Goal: Information Seeking & Learning: Learn about a topic

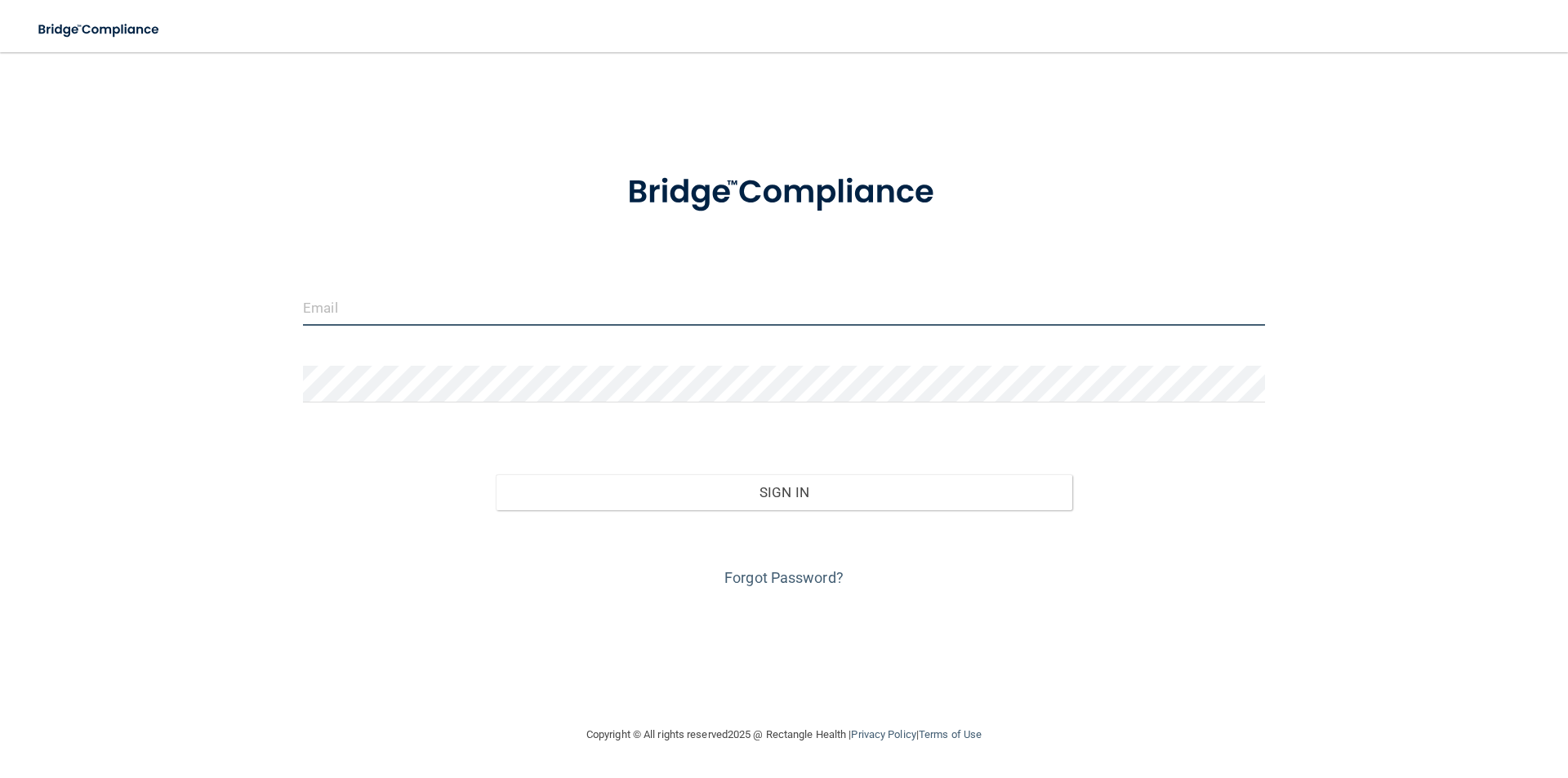
click at [374, 313] on input "email" at bounding box center [784, 307] width 962 height 37
type input "[EMAIL_ADDRESS][DOMAIN_NAME]"
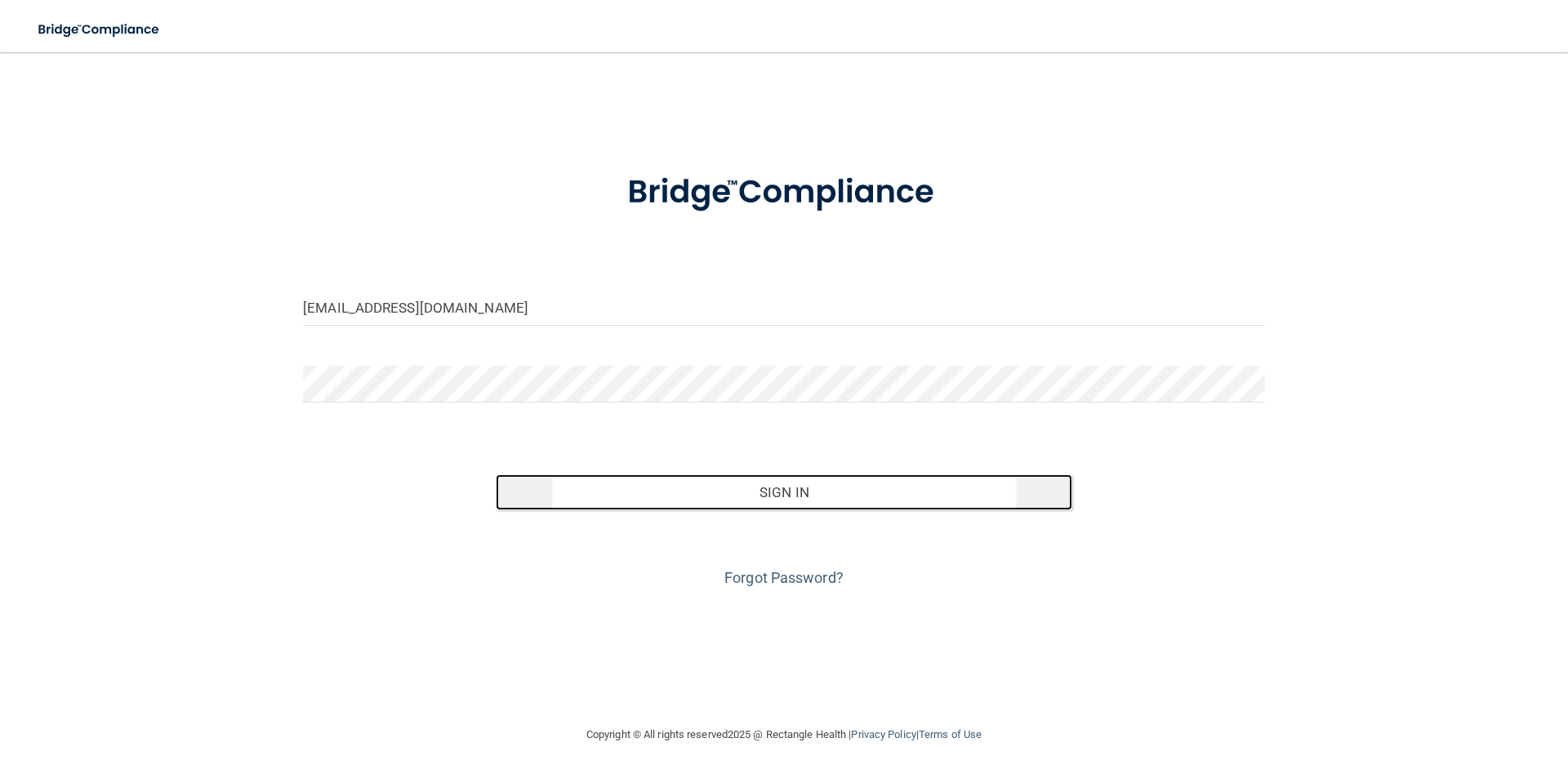
click at [767, 501] on button "Sign In" at bounding box center [784, 493] width 577 height 36
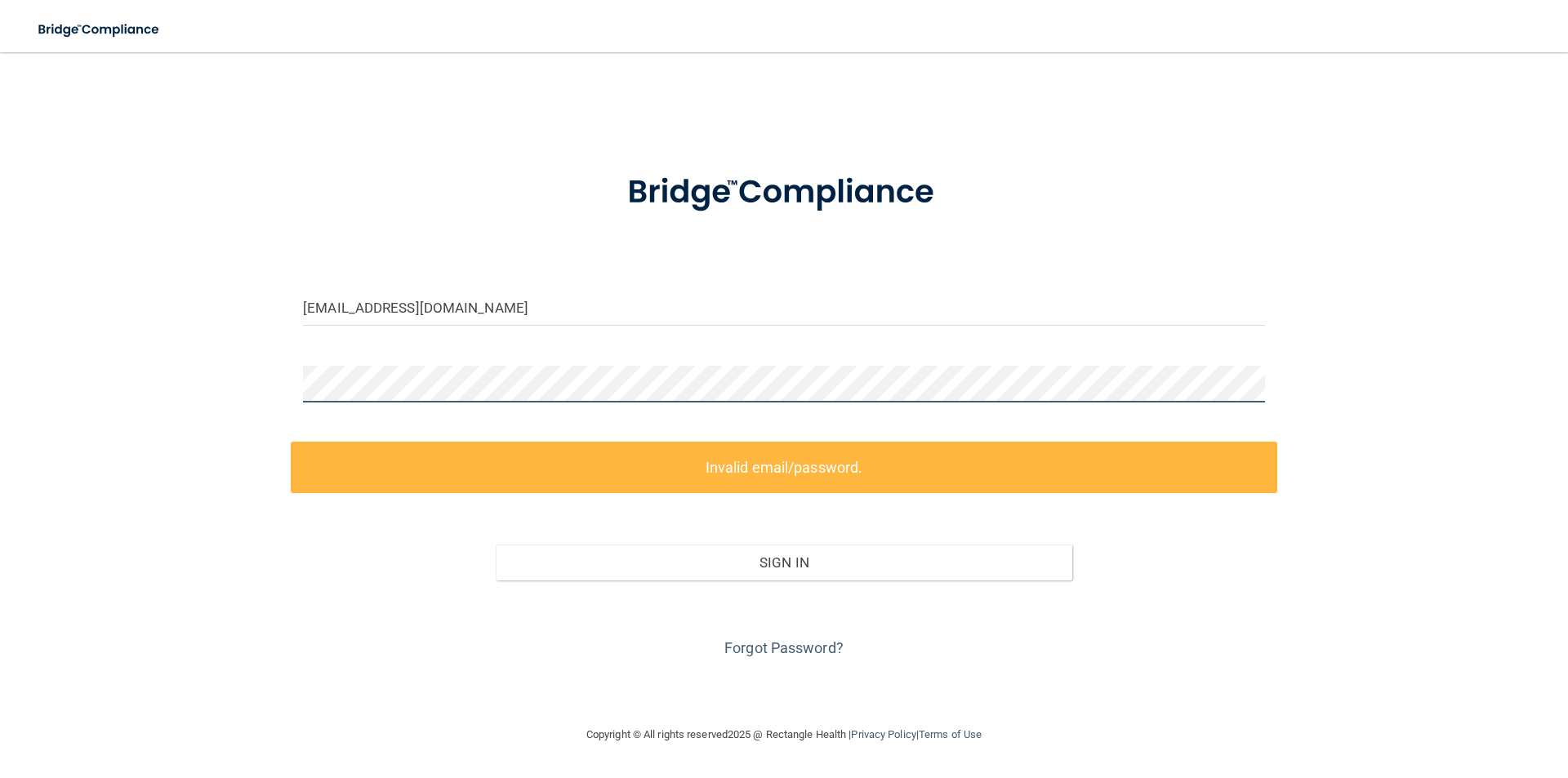
click at [282, 414] on div "gabz72705@gmail.com Invalid email/password. You don't have permission to access…" at bounding box center [784, 389] width 1502 height 640
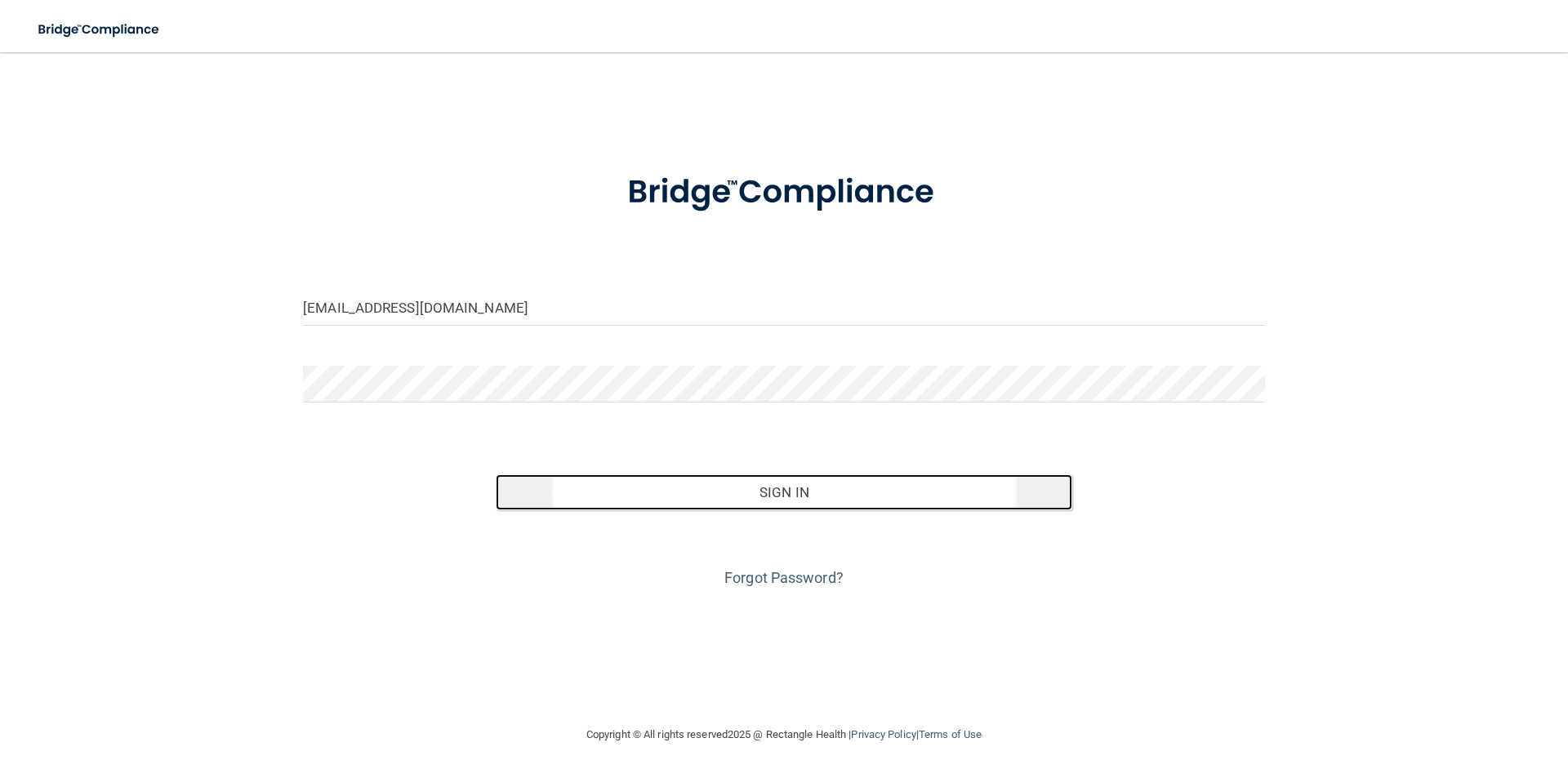
click at [766, 488] on button "Sign In" at bounding box center [784, 493] width 577 height 36
click at [791, 485] on button "Sign In" at bounding box center [784, 493] width 577 height 36
click at [788, 488] on button "Sign In" at bounding box center [784, 493] width 577 height 36
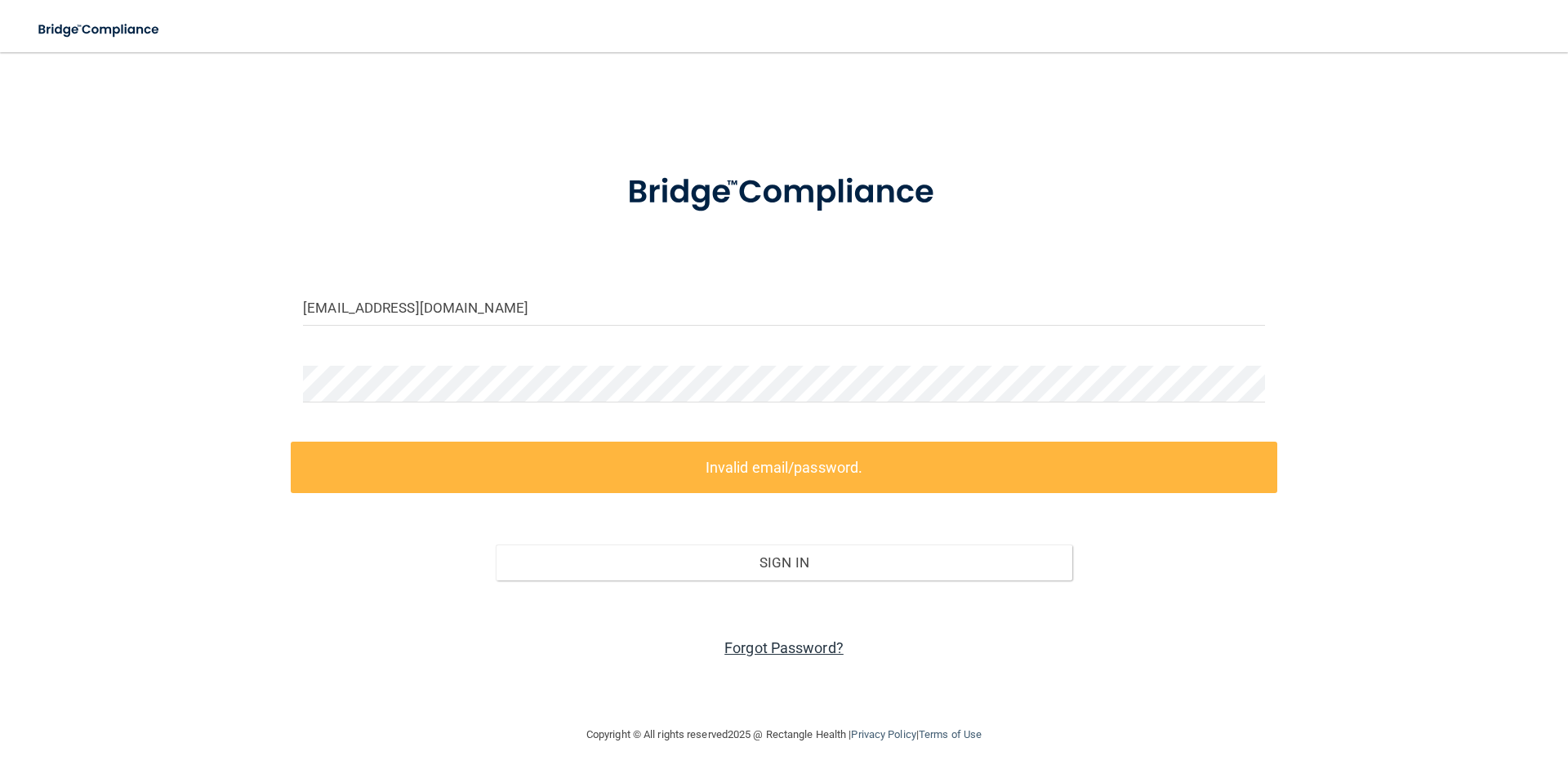
click at [784, 645] on link "Forgot Password?" at bounding box center [784, 648] width 120 height 17
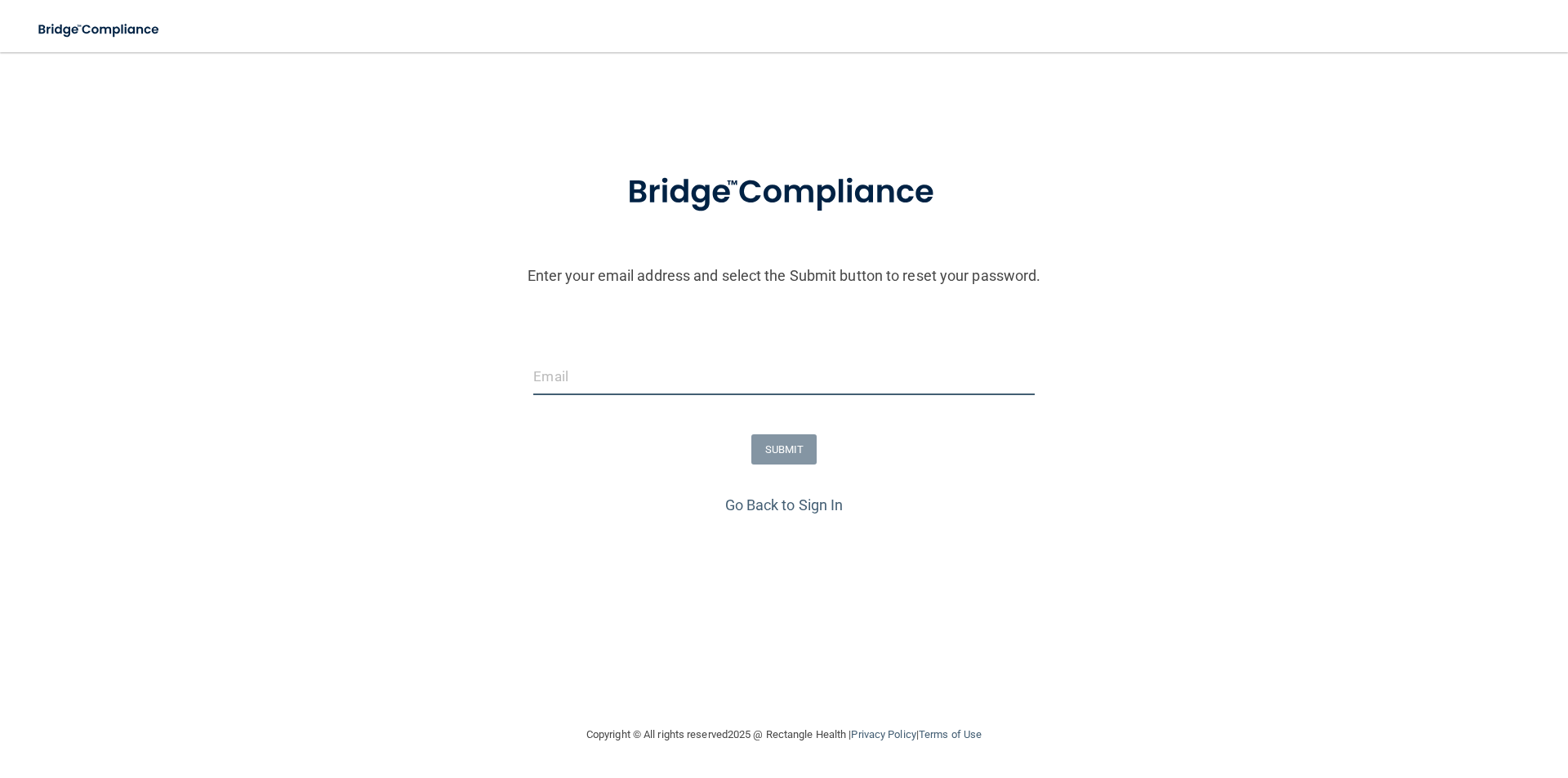
click at [551, 376] on input "email" at bounding box center [783, 377] width 501 height 37
type input "[EMAIL_ADDRESS][DOMAIN_NAME]"
click at [790, 455] on button "SUBMIT" at bounding box center [784, 450] width 66 height 31
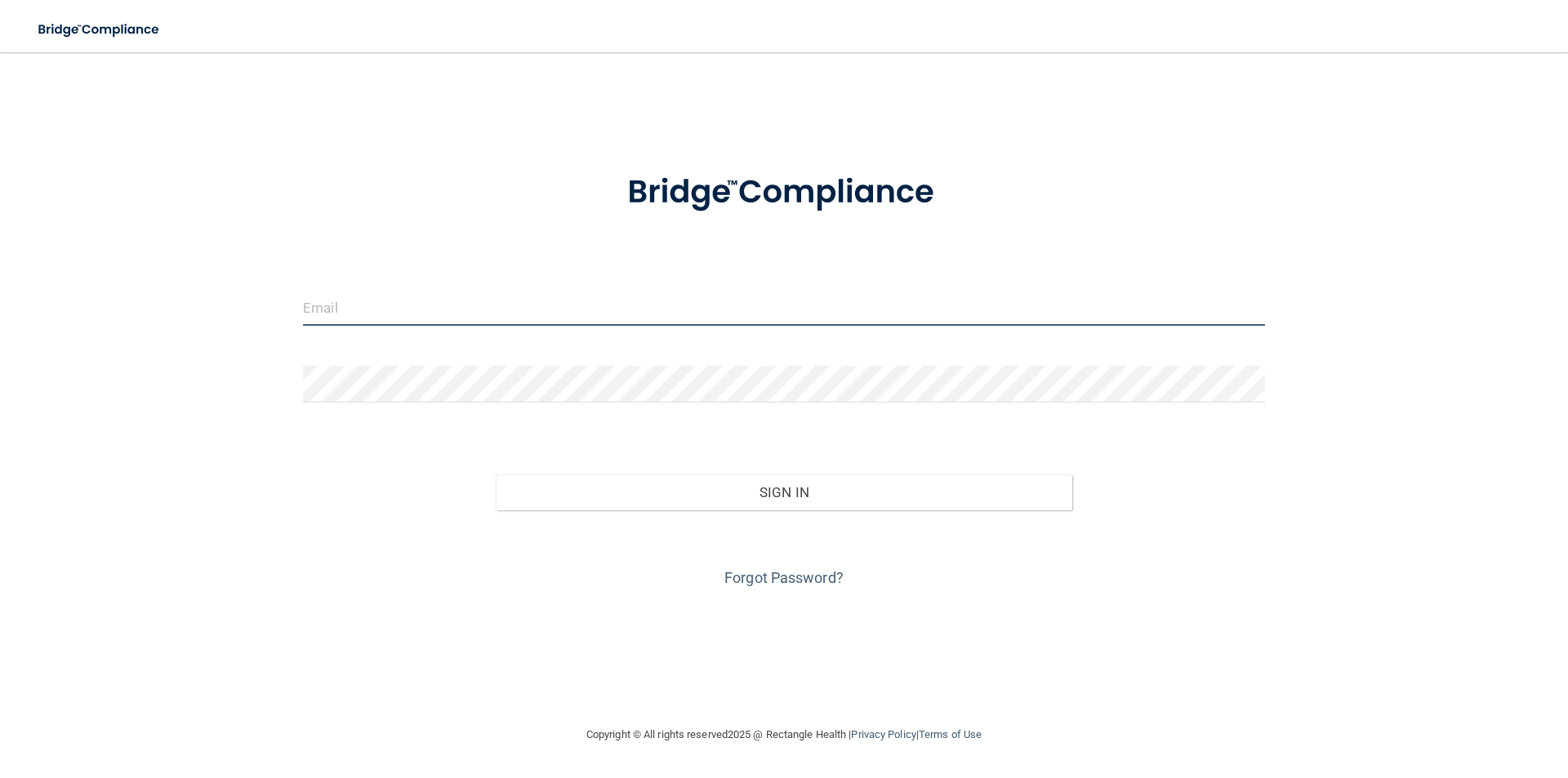
click at [381, 300] on input "email" at bounding box center [784, 307] width 962 height 37
type input "[EMAIL_ADDRESS][DOMAIN_NAME]"
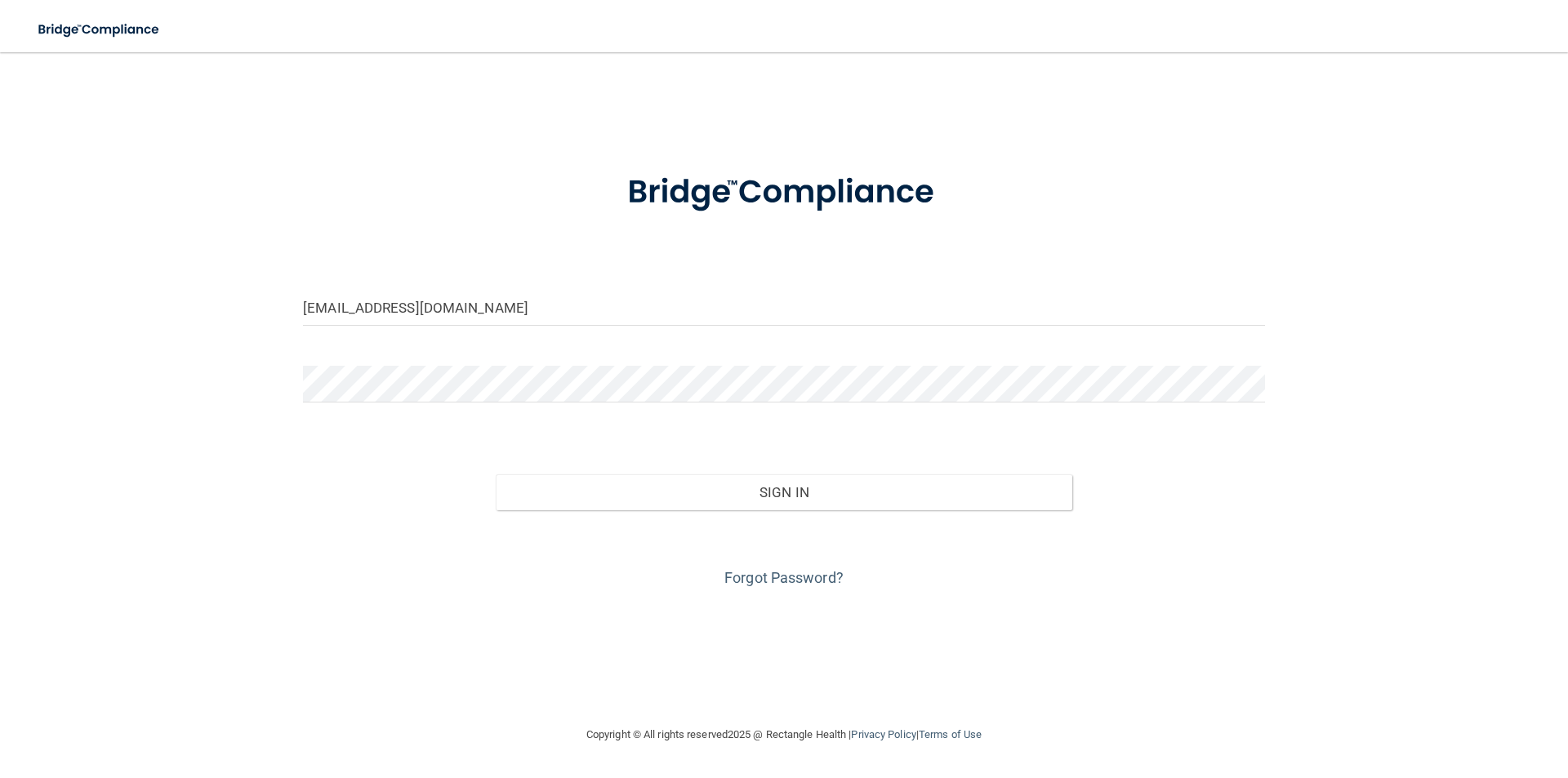
click at [801, 466] on div "Sign In" at bounding box center [784, 476] width 986 height 68
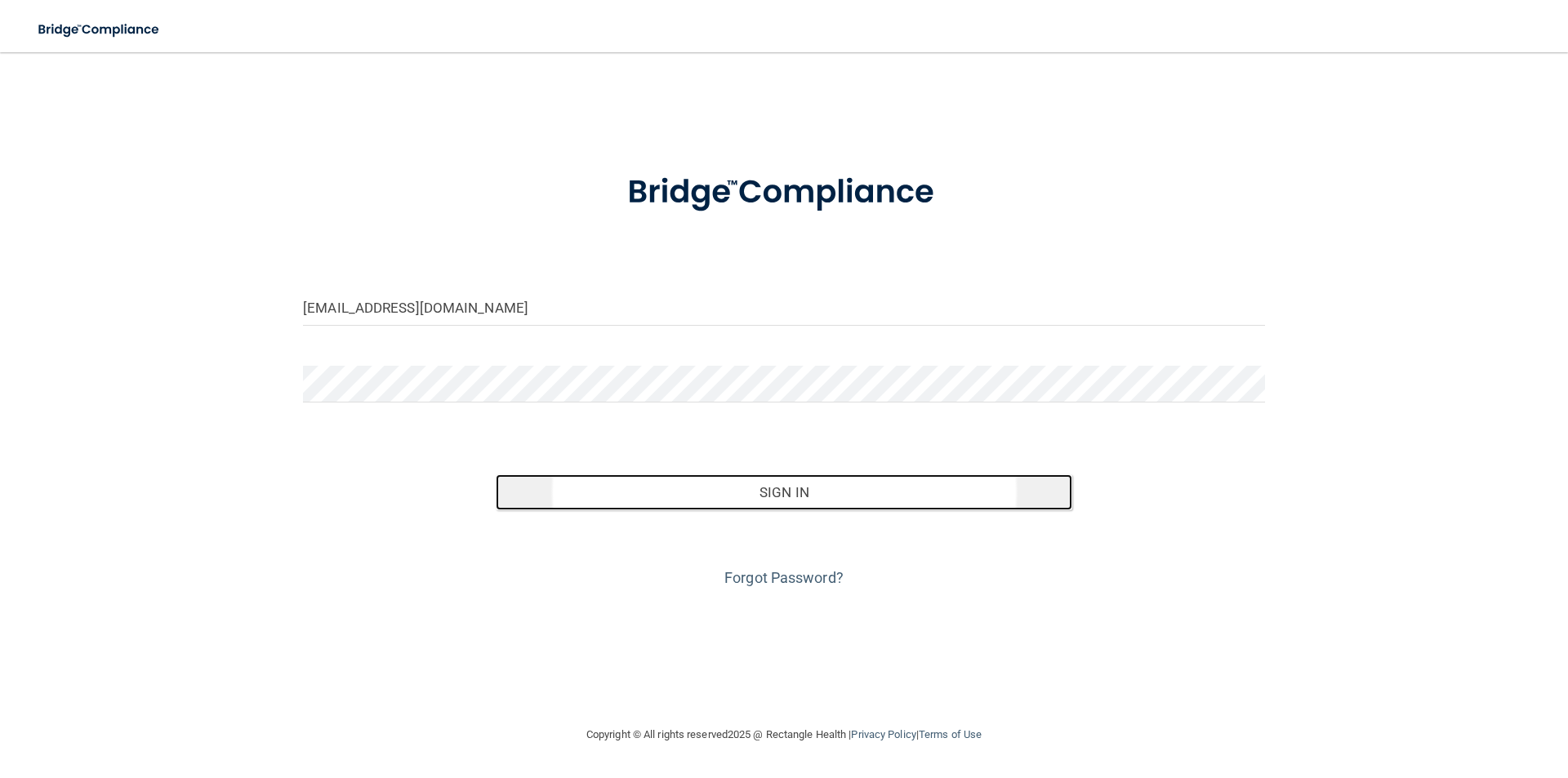
click at [805, 502] on button "Sign In" at bounding box center [784, 493] width 577 height 36
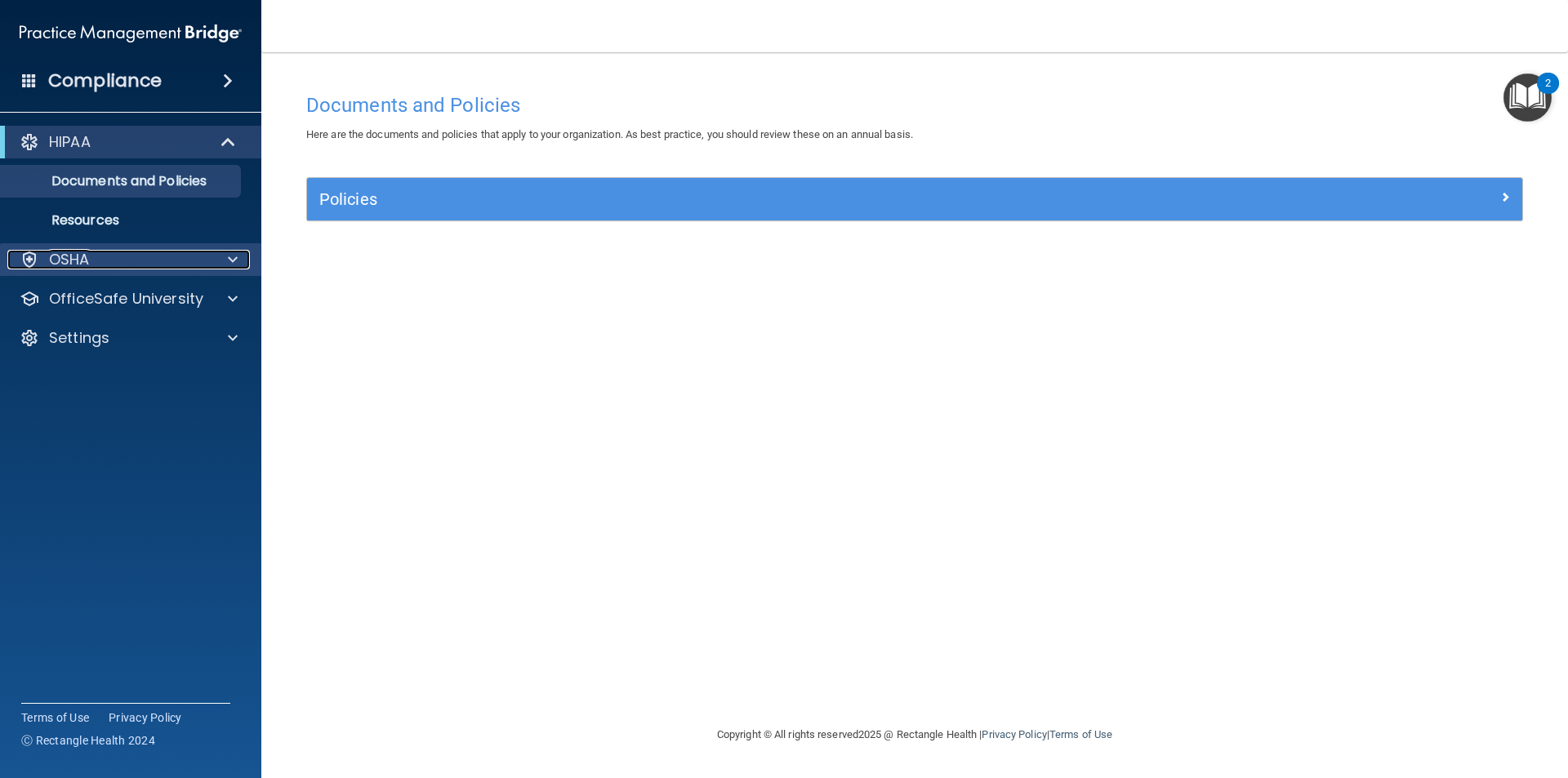
click at [227, 262] on div at bounding box center [229, 260] width 40 height 20
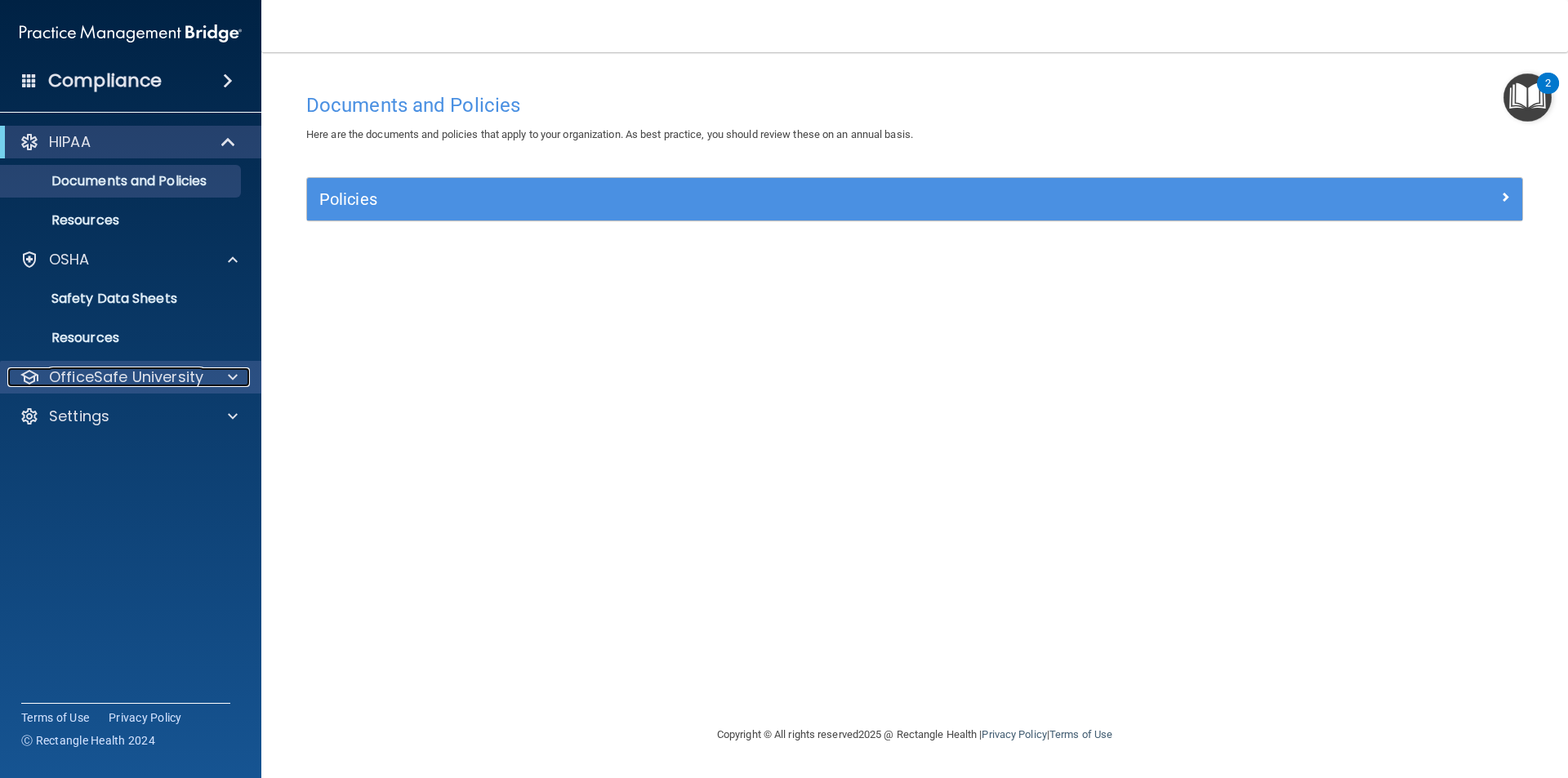
click at [233, 374] on span at bounding box center [233, 377] width 10 height 20
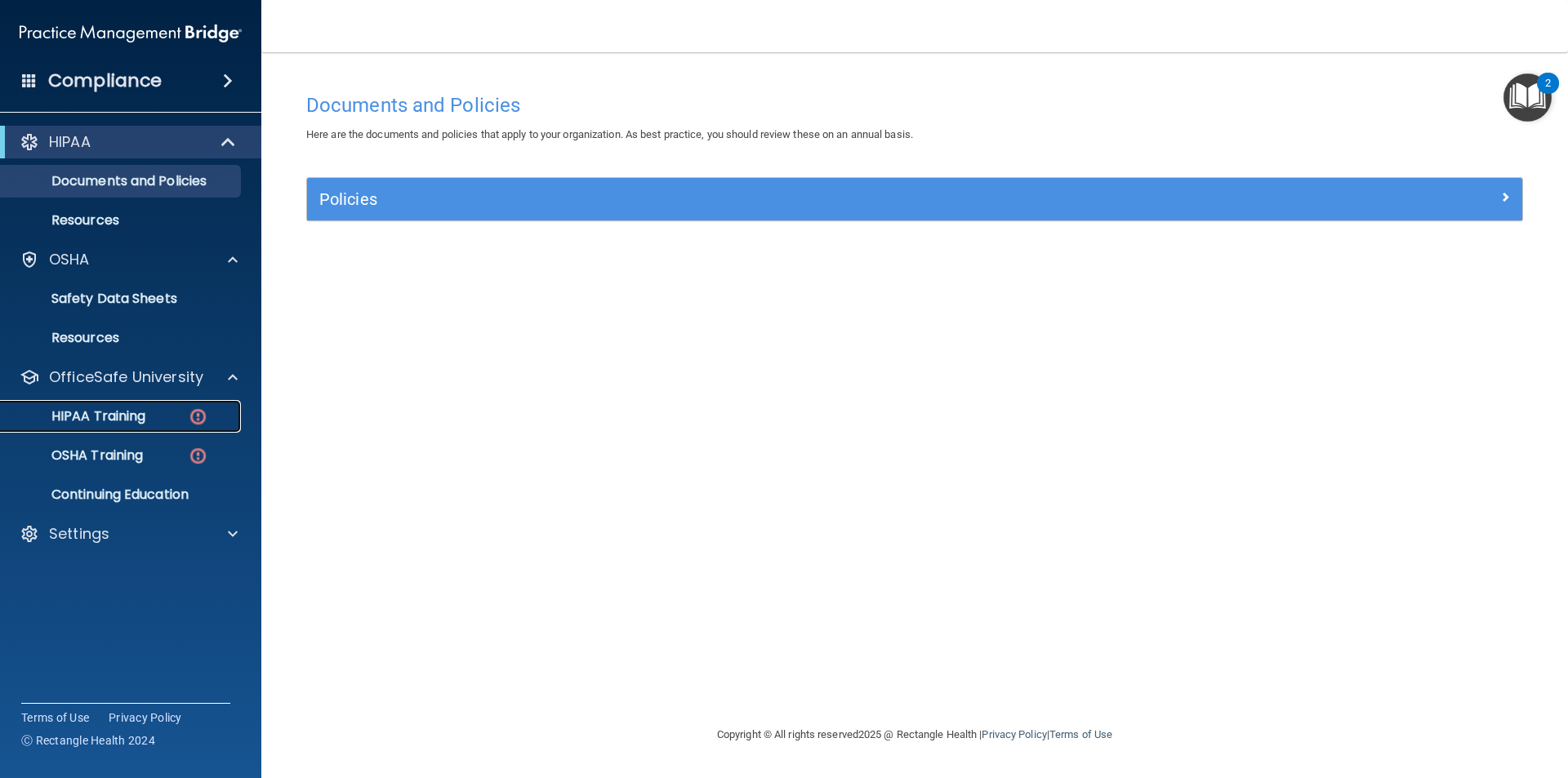
click at [157, 424] on div "HIPAA Training" at bounding box center [122, 417] width 223 height 17
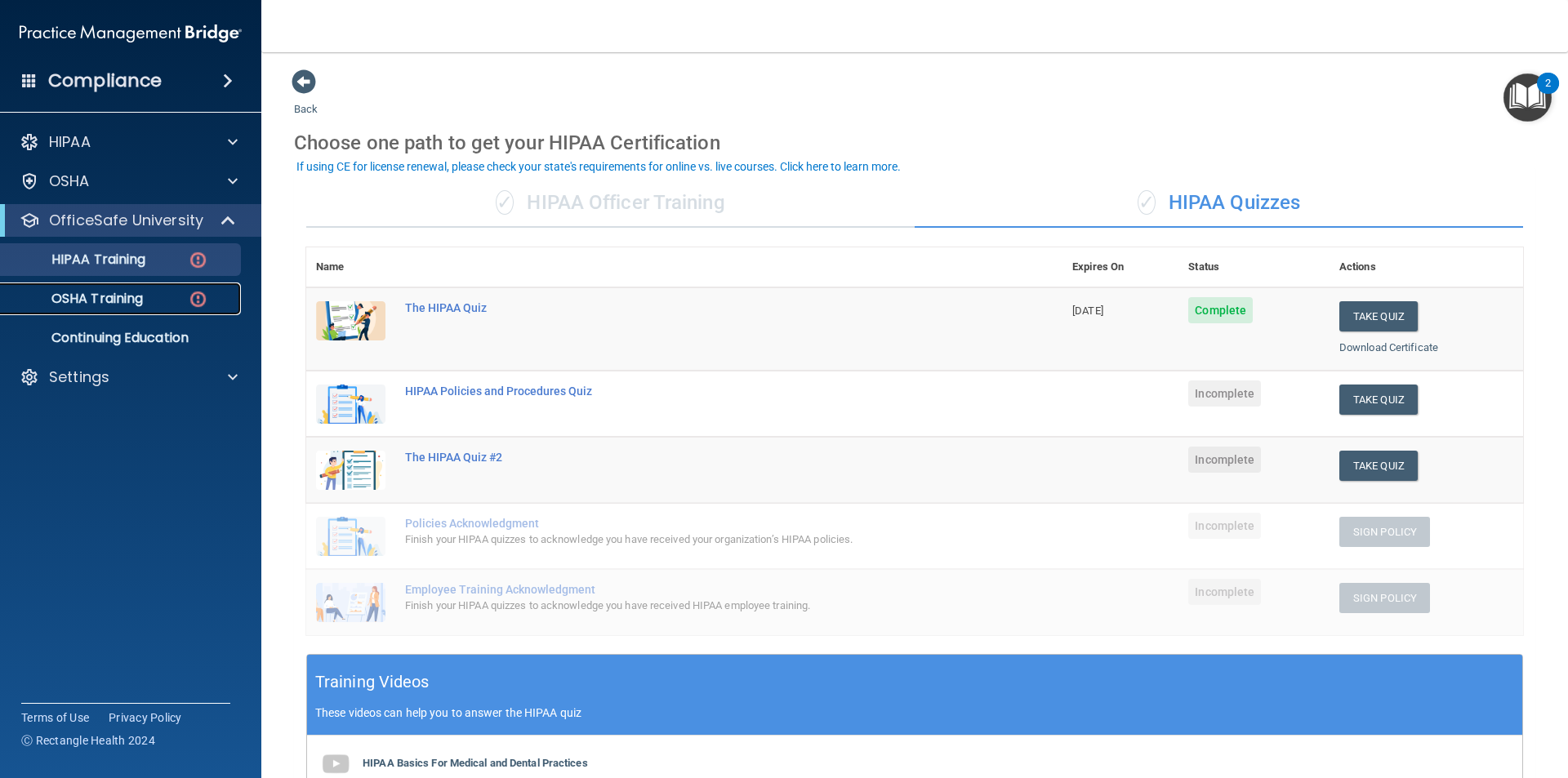
click at [131, 314] on link "OSHA Training" at bounding box center [112, 299] width 257 height 33
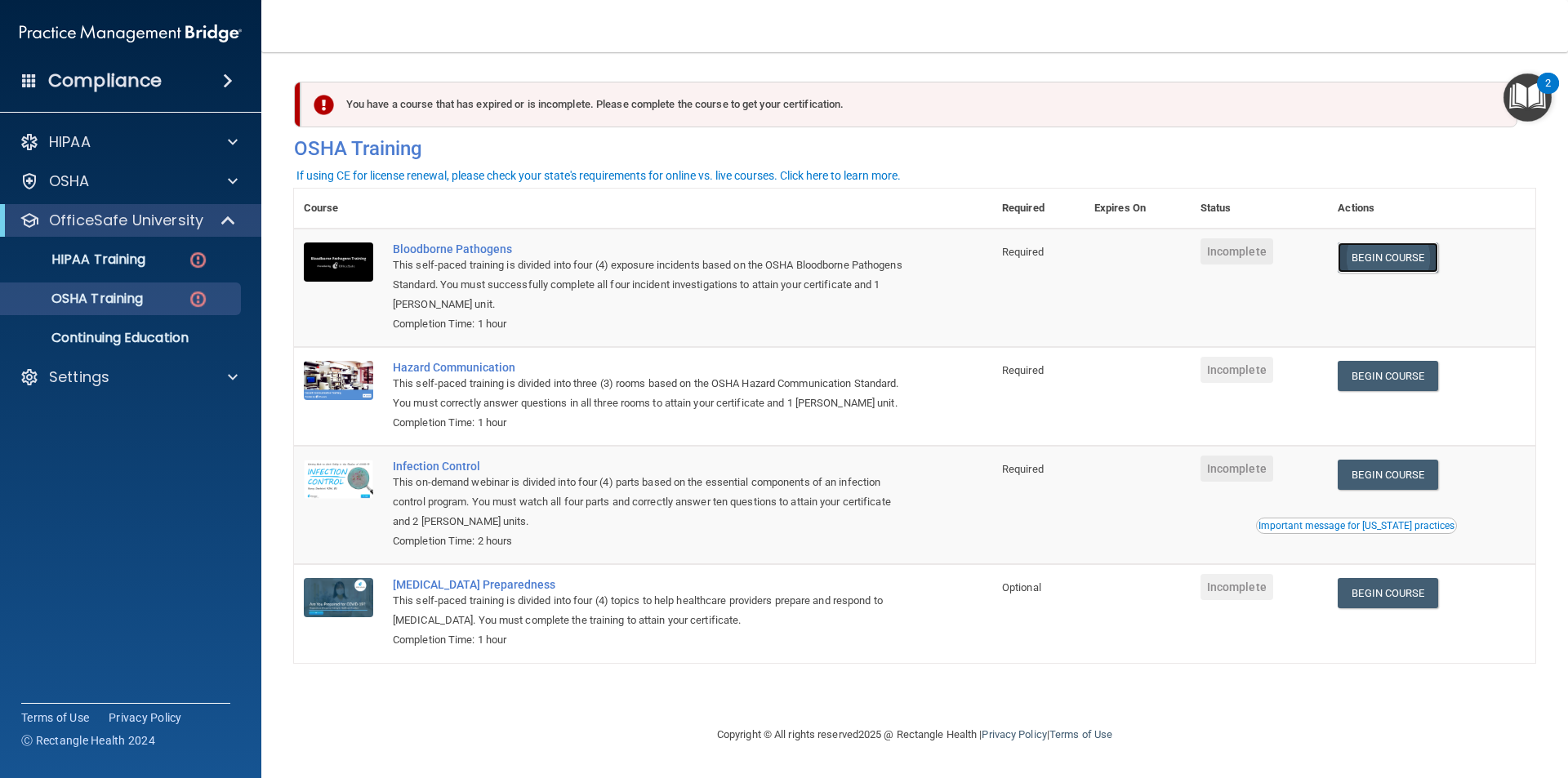
click at [1422, 266] on link "Begin Course" at bounding box center [1387, 257] width 100 height 31
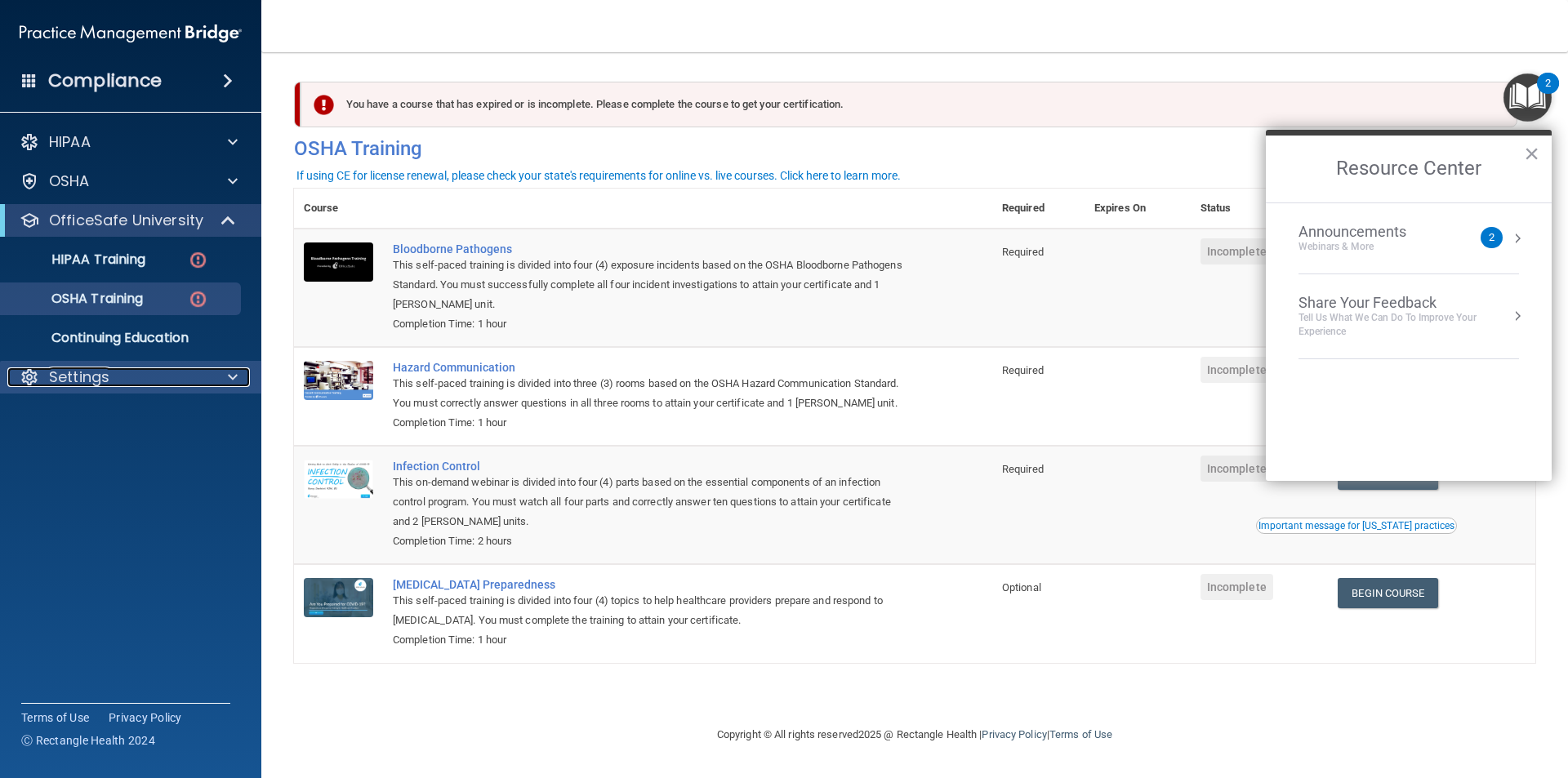
click at [102, 372] on p "Settings" at bounding box center [78, 377] width 60 height 20
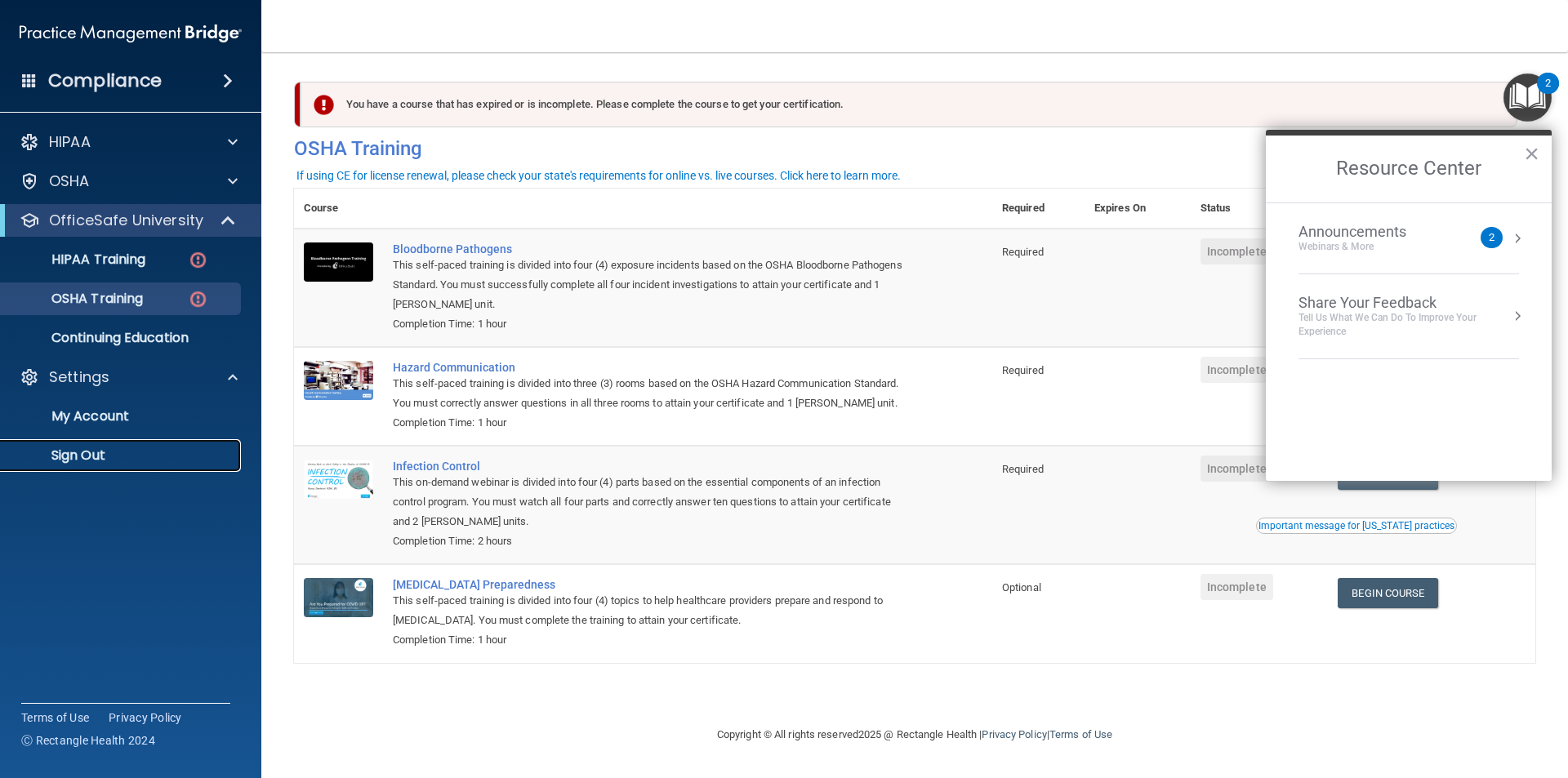
click at [111, 451] on p "Sign Out" at bounding box center [122, 455] width 223 height 17
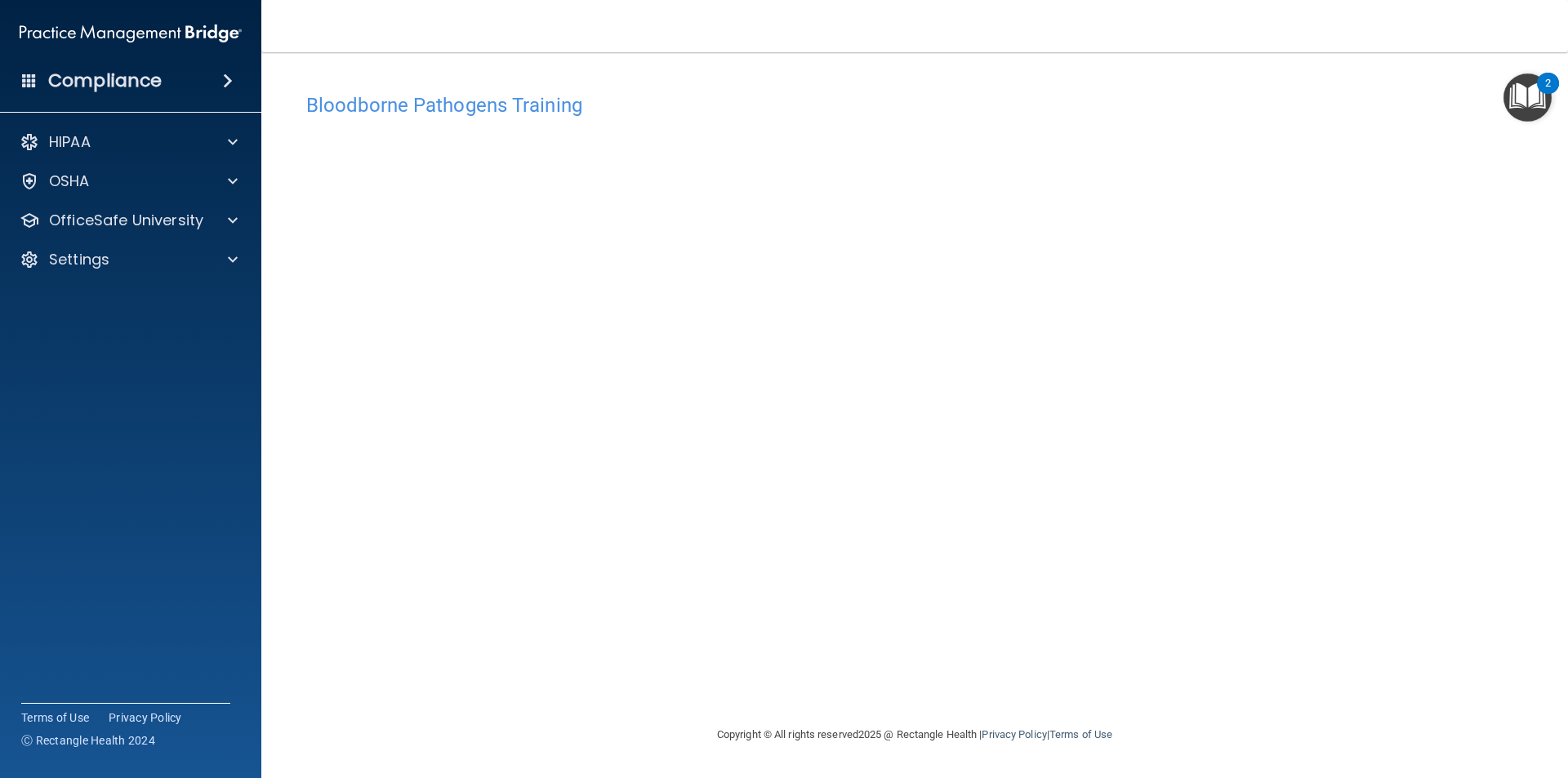
click at [1519, 101] on img "Open Resource Center, 2 new notifications" at bounding box center [1527, 97] width 48 height 48
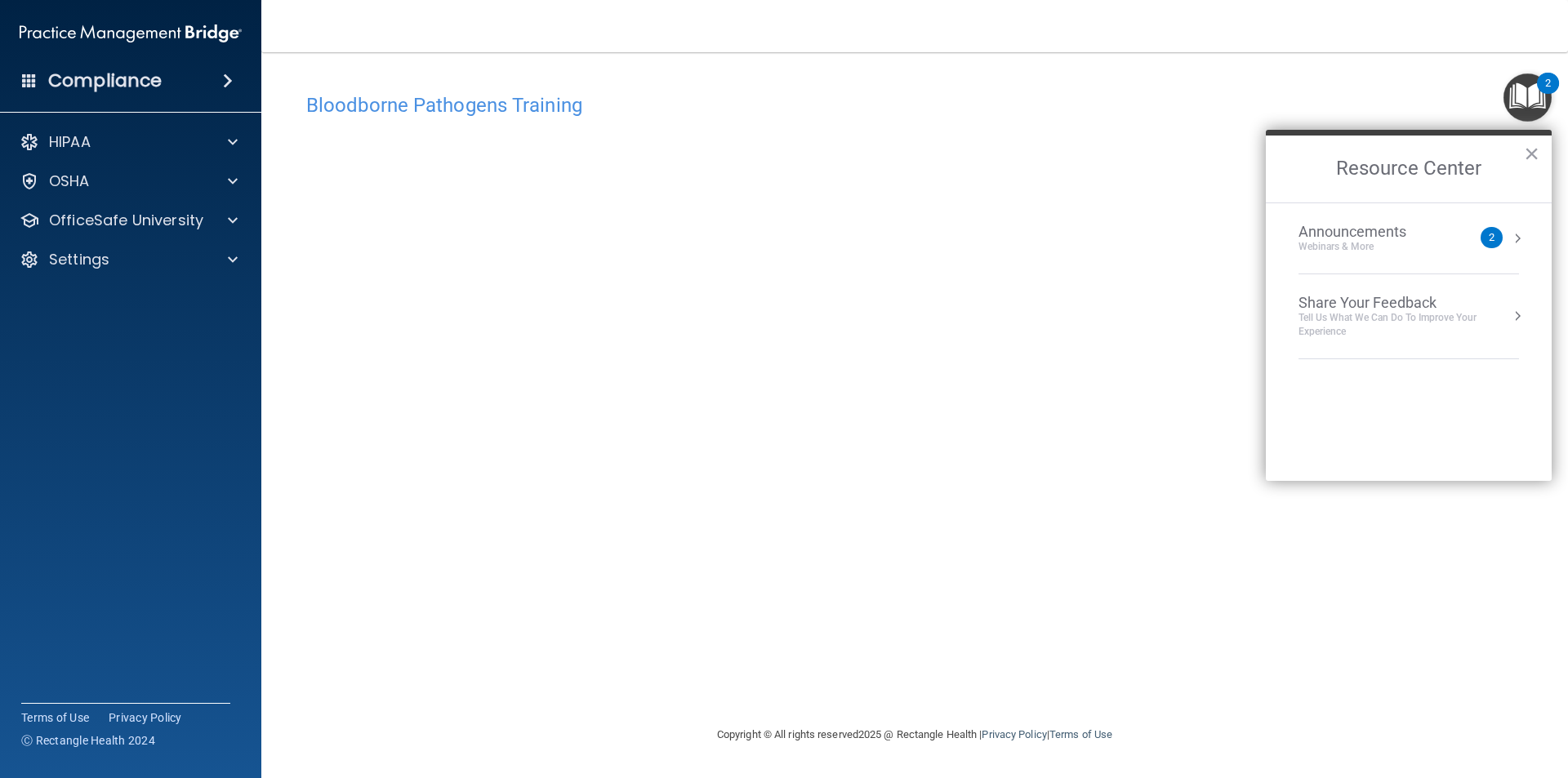
click at [231, 76] on span at bounding box center [228, 81] width 10 height 20
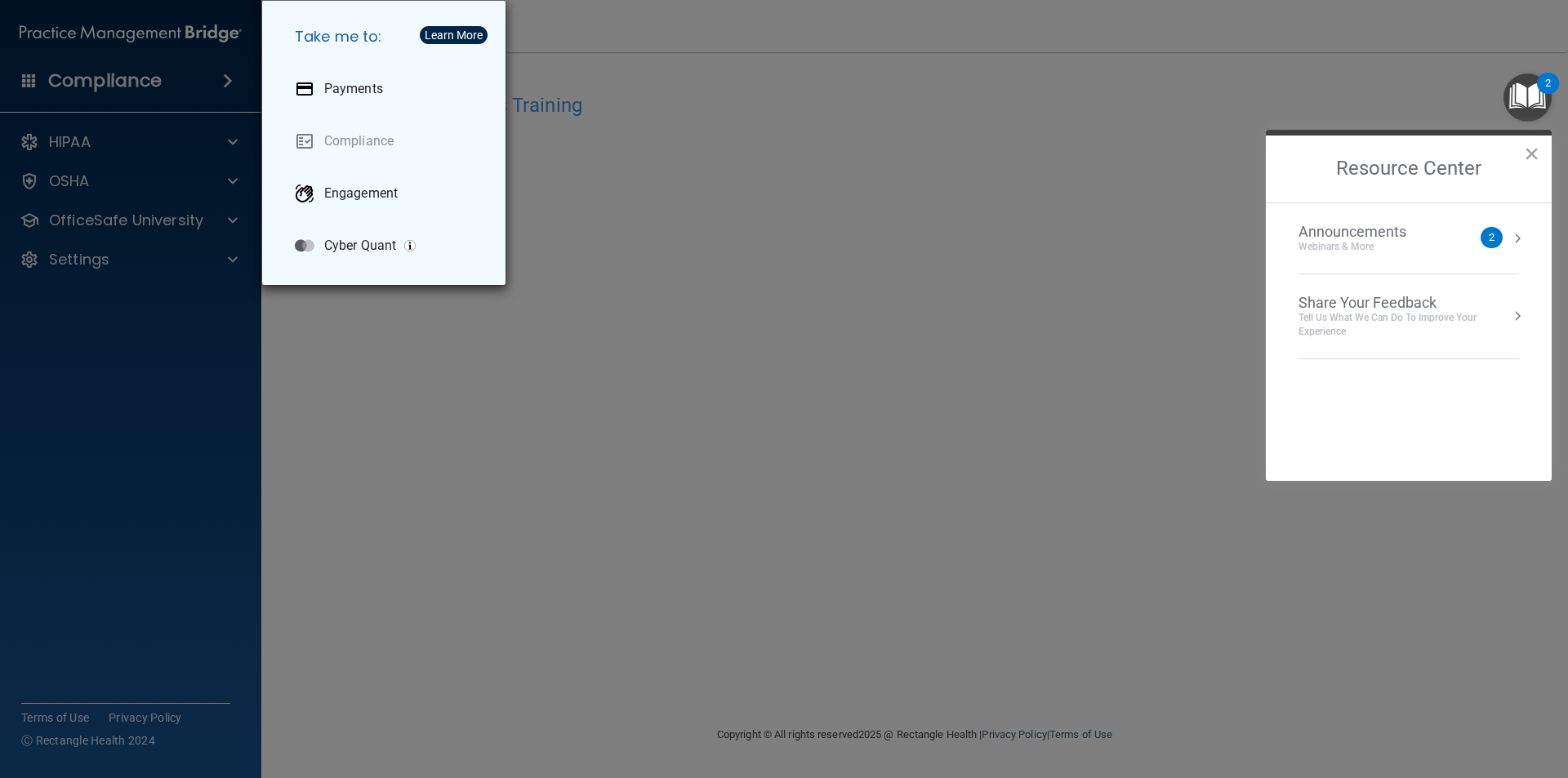
click at [98, 81] on div "Take me to: Payments Compliance Engagement Cyber Quant" at bounding box center [784, 389] width 1568 height 778
